Goal: Information Seeking & Learning: Stay updated

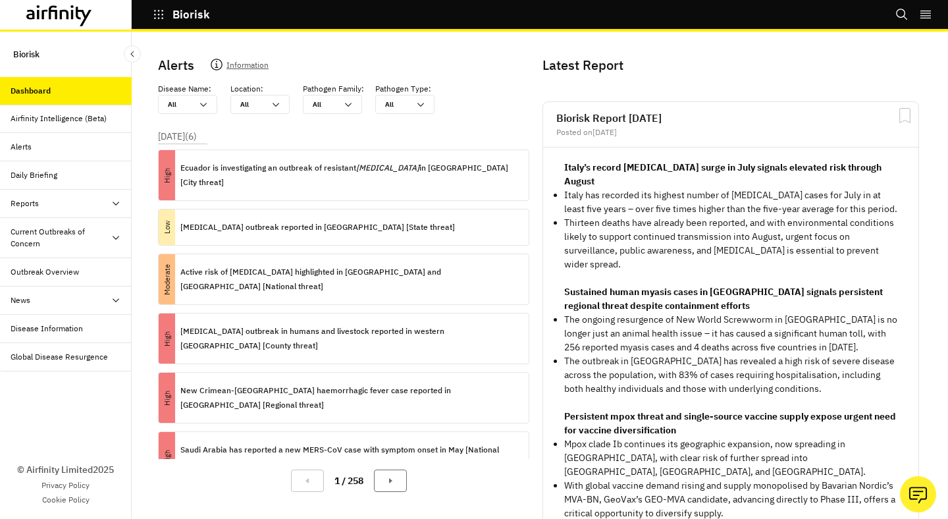
click at [82, 143] on div "Alerts" at bounding box center [71, 147] width 121 height 12
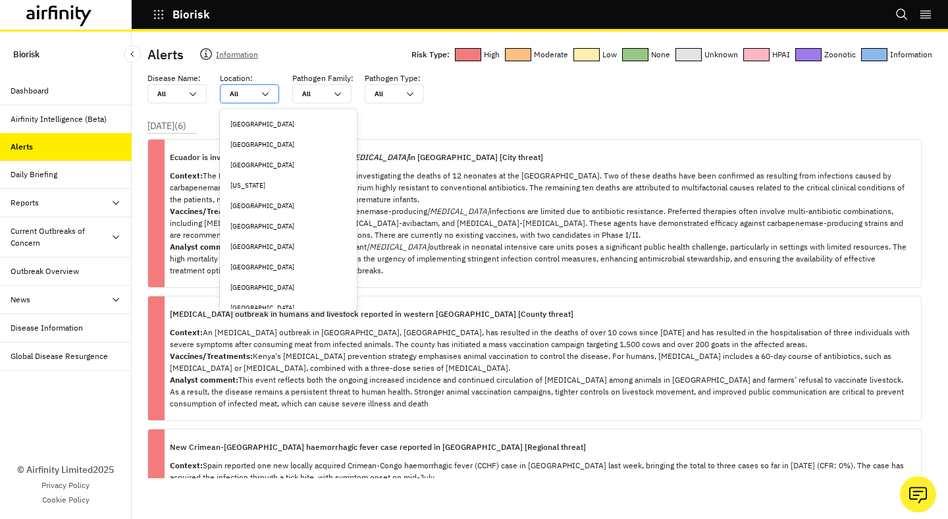
click at [234, 94] on div at bounding box center [242, 94] width 24 height 13
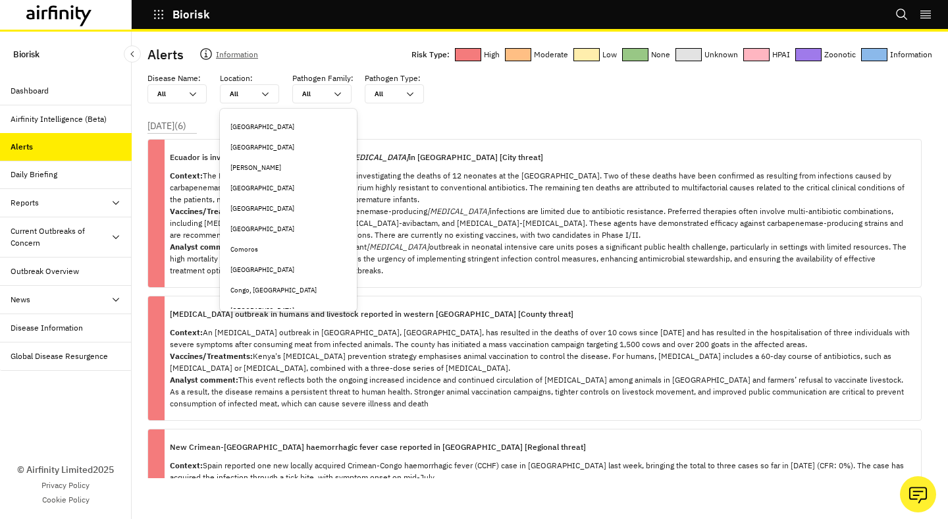
scroll to position [932, 0]
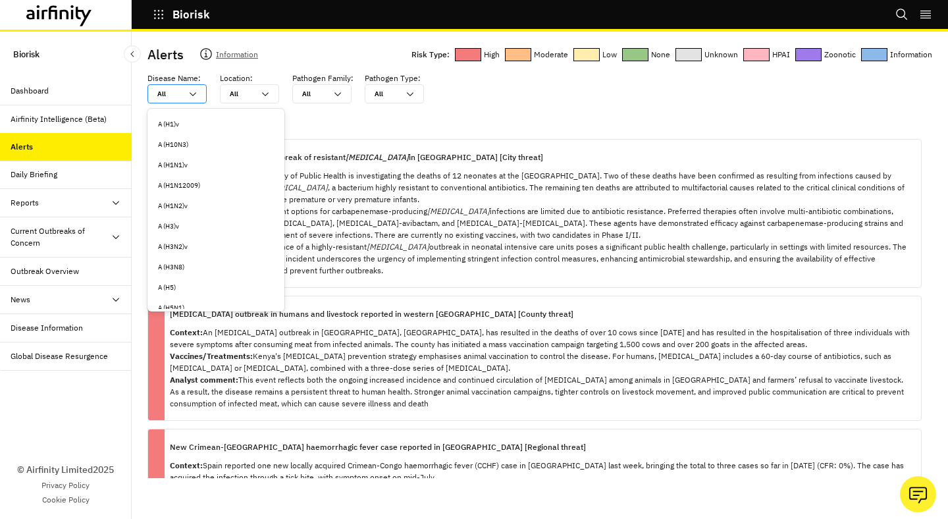
click at [192, 86] on div "All All" at bounding box center [176, 93] width 59 height 19
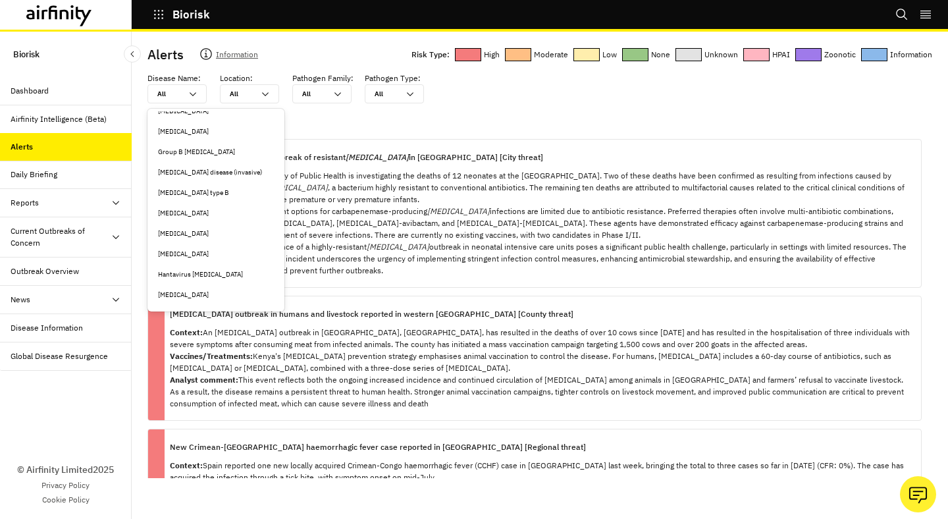
scroll to position [2133, 0]
click at [227, 192] on div "Haemophilus influenzae type B" at bounding box center [216, 195] width 116 height 10
